Goal: Task Accomplishment & Management: Manage account settings

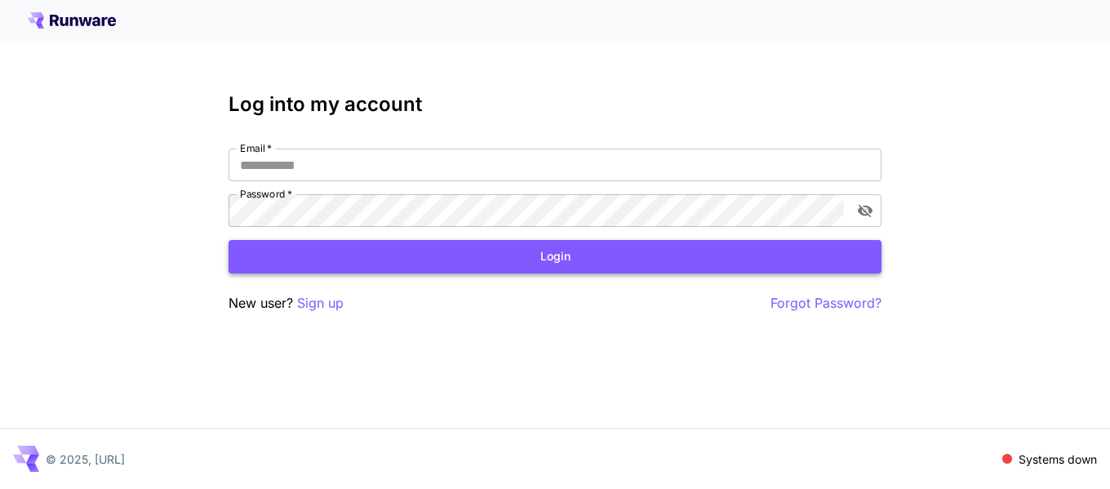
type input "**********"
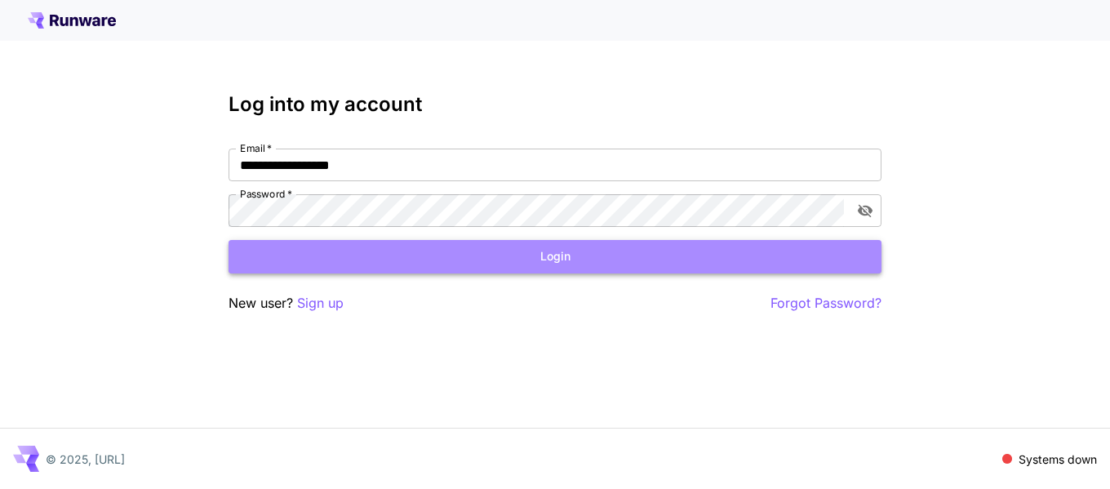
click at [522, 258] on button "Login" at bounding box center [555, 256] width 653 height 33
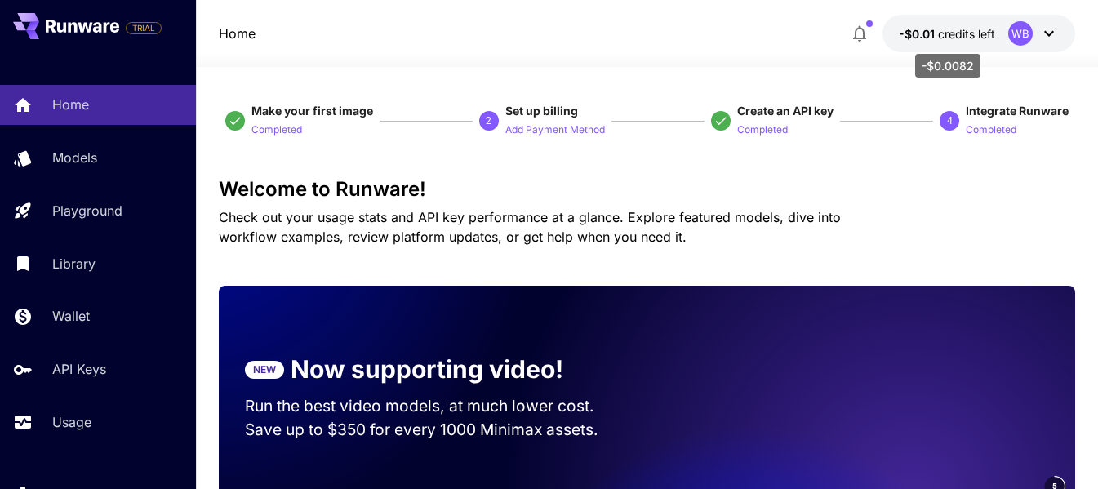
click at [972, 36] on span "credits left" at bounding box center [966, 34] width 57 height 14
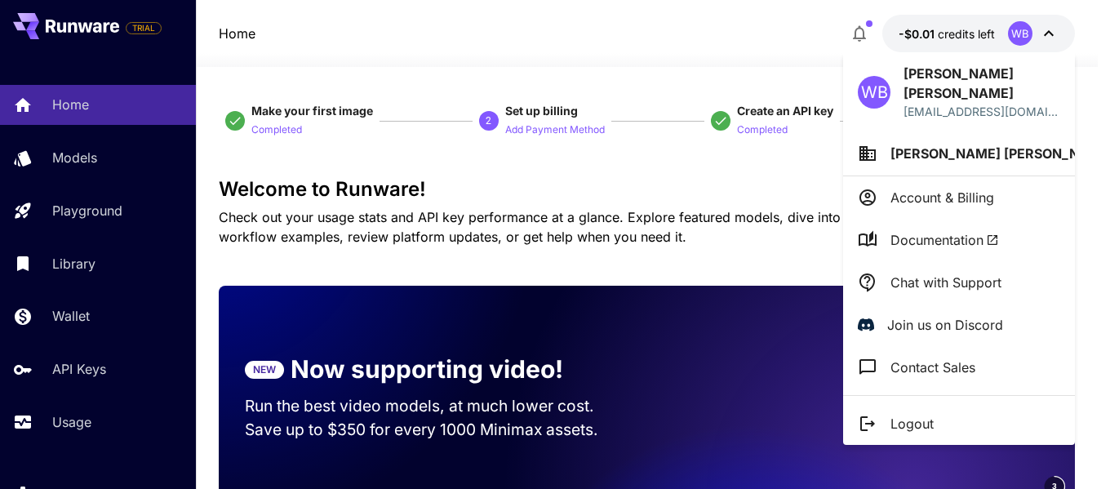
click at [972, 36] on div at bounding box center [555, 244] width 1110 height 489
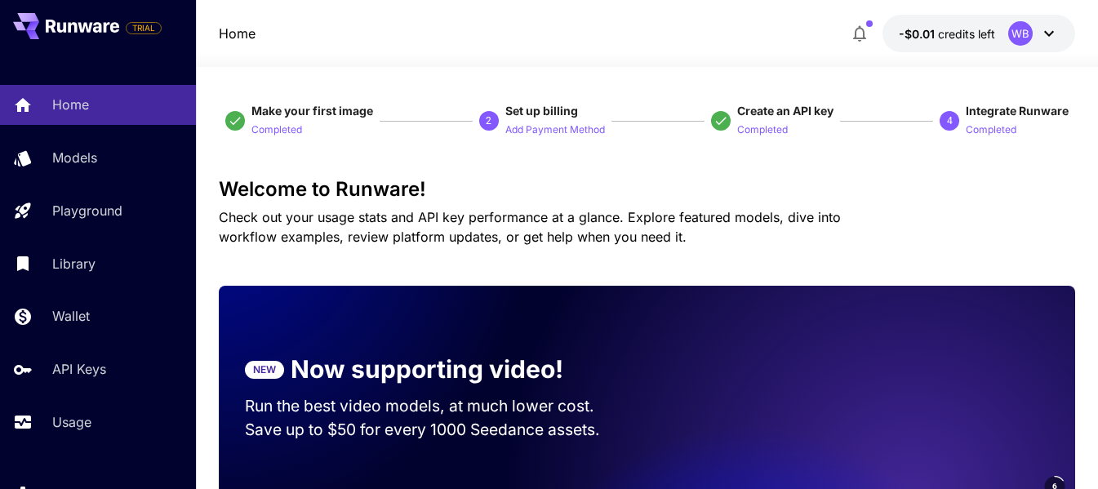
click at [1059, 27] on icon at bounding box center [1049, 34] width 20 height 20
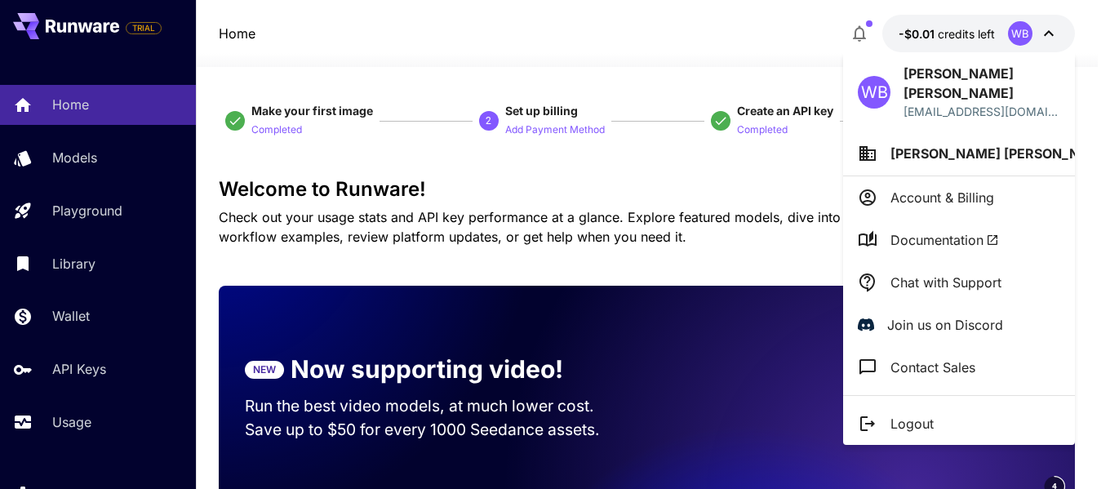
click at [1059, 27] on div at bounding box center [555, 244] width 1110 height 489
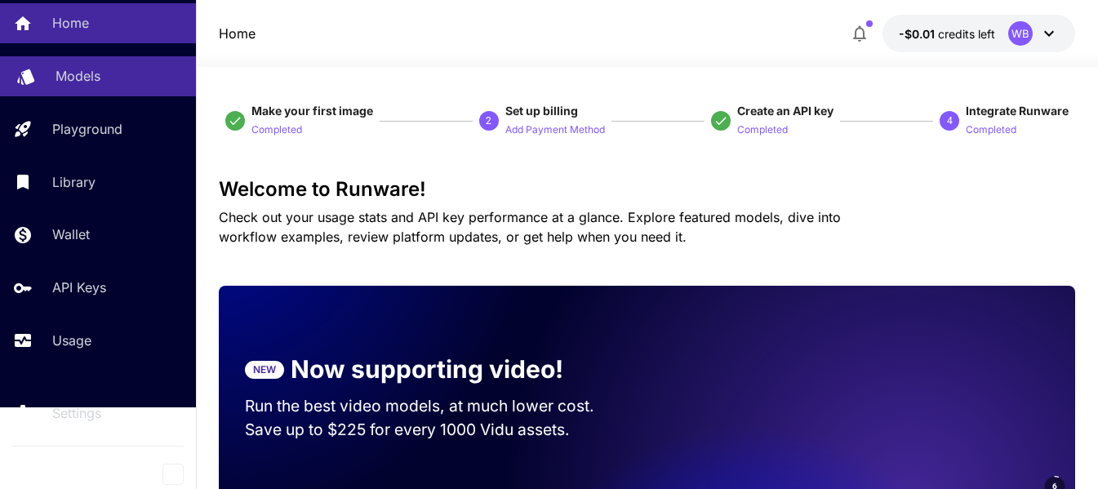
click at [61, 75] on p "Models" at bounding box center [78, 76] width 45 height 20
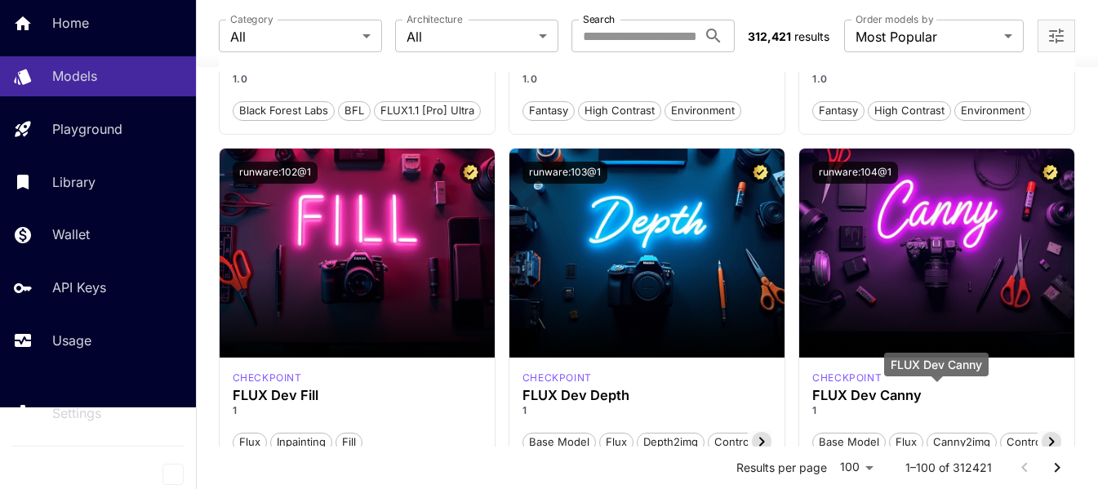
scroll to position [1796, 0]
